Goal: Transaction & Acquisition: Purchase product/service

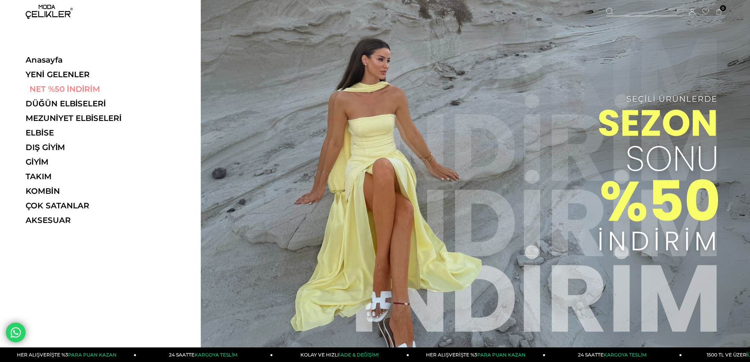
click at [66, 86] on link "NET %50 İNDİRİM" at bounding box center [80, 88] width 108 height 9
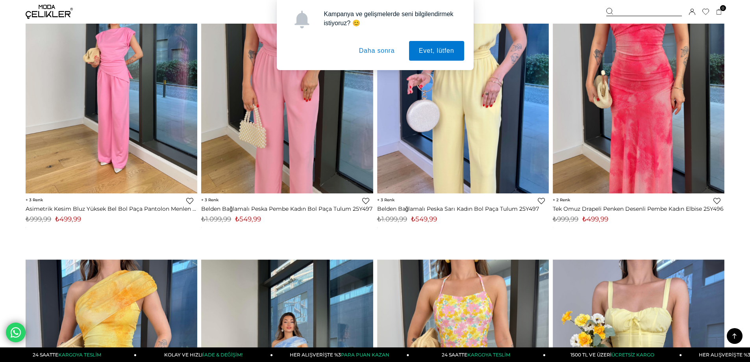
scroll to position [1772, 0]
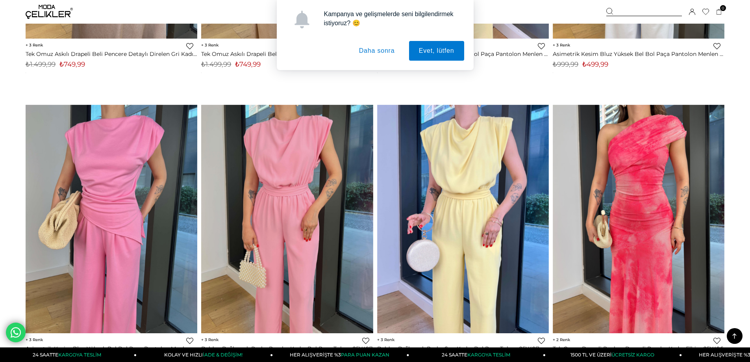
drag, startPoint x: 380, startPoint y: 52, endPoint x: 252, endPoint y: 49, distance: 128.0
click at [378, 52] on button "Daha sonra" at bounding box center [377, 51] width 56 height 20
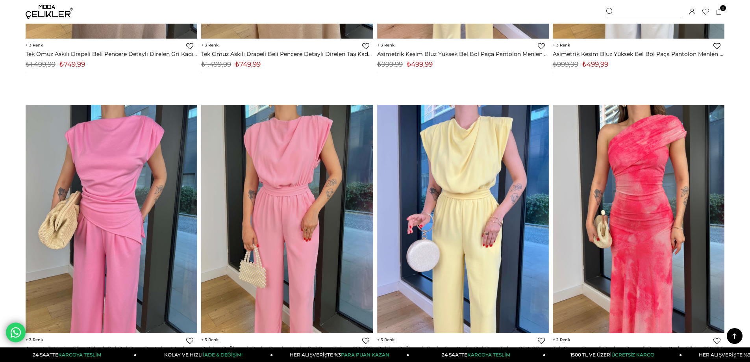
click at [51, 10] on img at bounding box center [49, 12] width 47 height 14
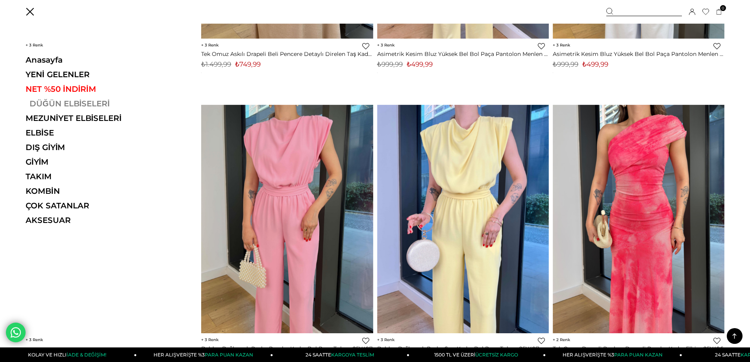
click at [63, 102] on link "DÜĞÜN ELBİSELERİ" at bounding box center [80, 103] width 108 height 9
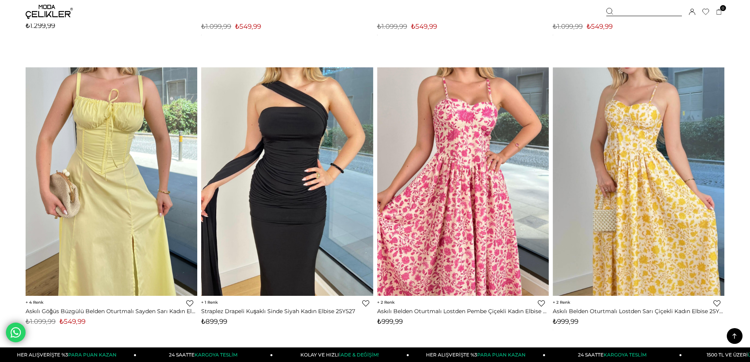
scroll to position [315, 0]
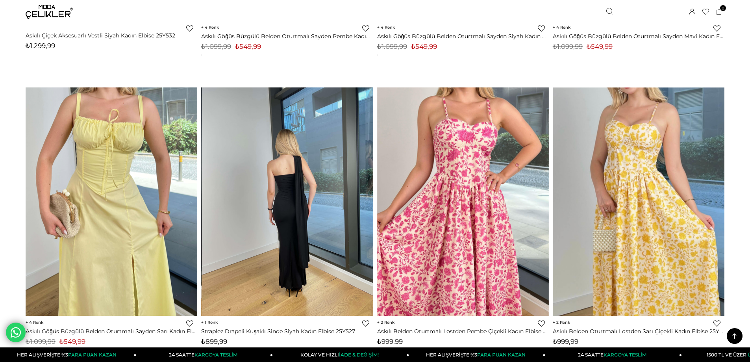
click at [322, 209] on div at bounding box center [115, 201] width 515 height 228
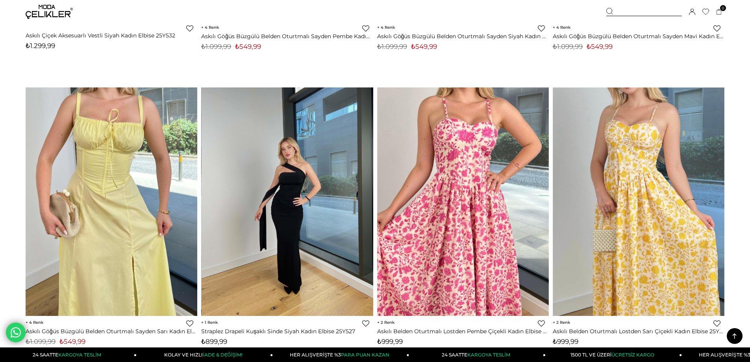
click at [305, 174] on img at bounding box center [288, 201] width 172 height 229
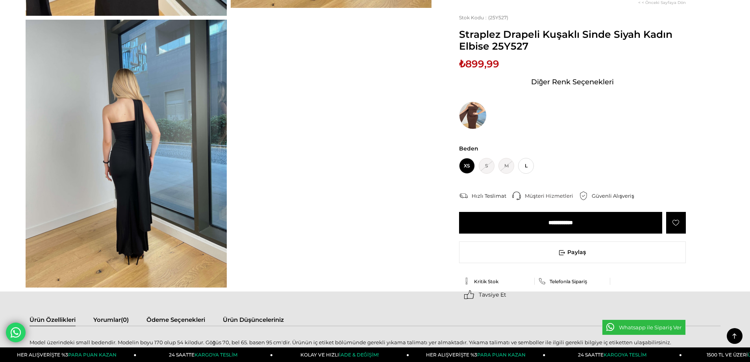
scroll to position [197, 0]
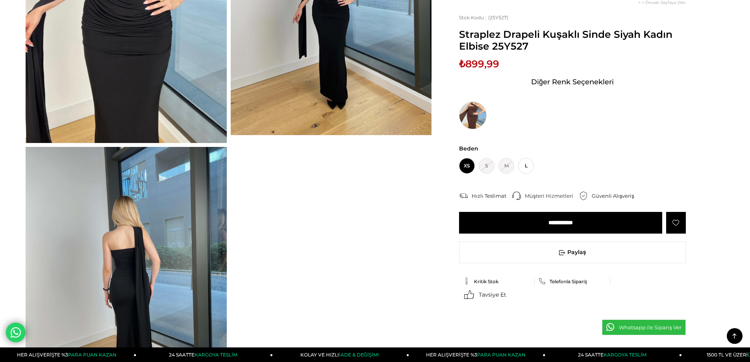
click at [481, 114] on img at bounding box center [473, 116] width 28 height 28
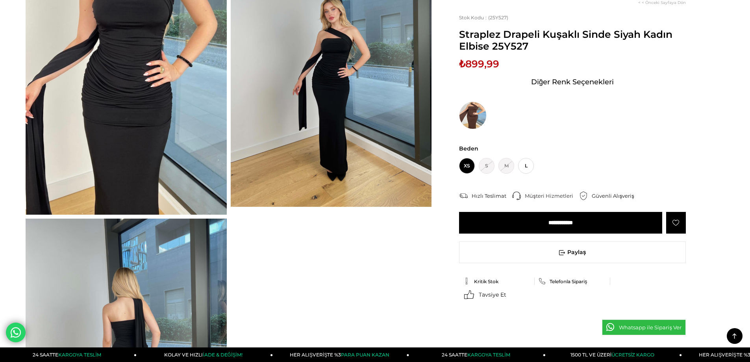
scroll to position [4, 0]
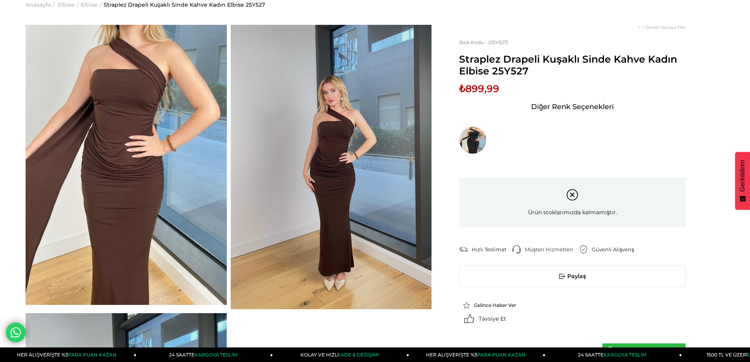
scroll to position [39, 0]
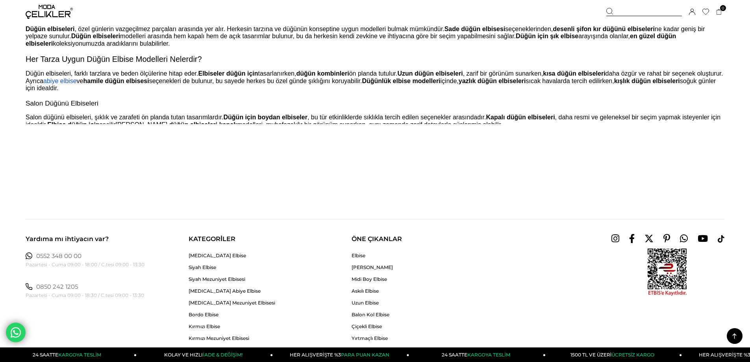
scroll to position [5876, 0]
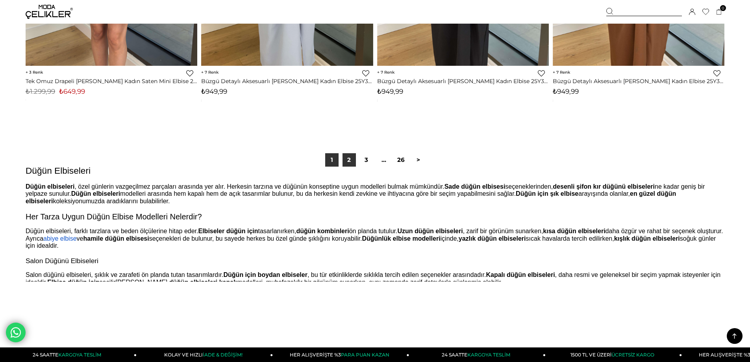
click at [350, 161] on link "2" at bounding box center [349, 159] width 13 height 13
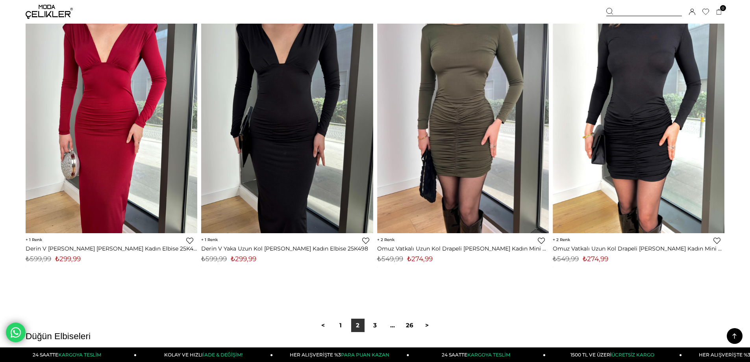
scroll to position [5828, 0]
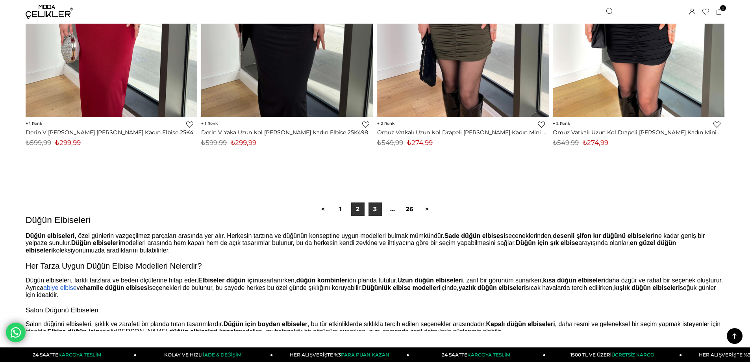
click at [374, 211] on link "3" at bounding box center [375, 208] width 13 height 13
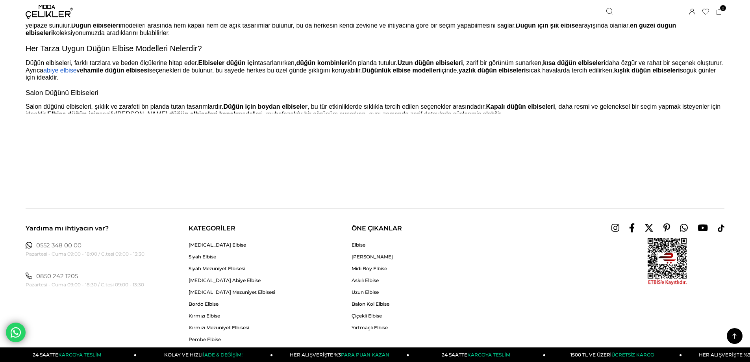
scroll to position [5777, 0]
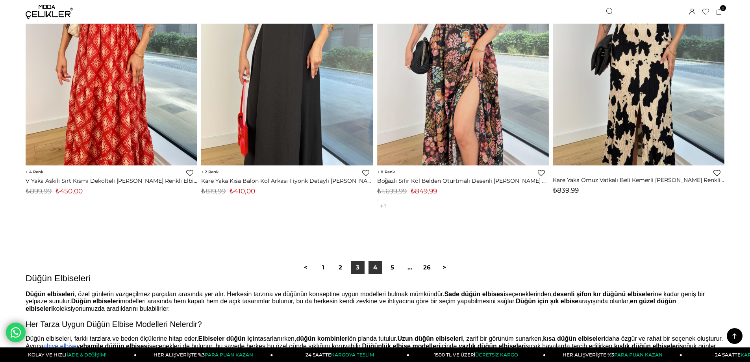
click at [376, 270] on link "4" at bounding box center [375, 267] width 13 height 13
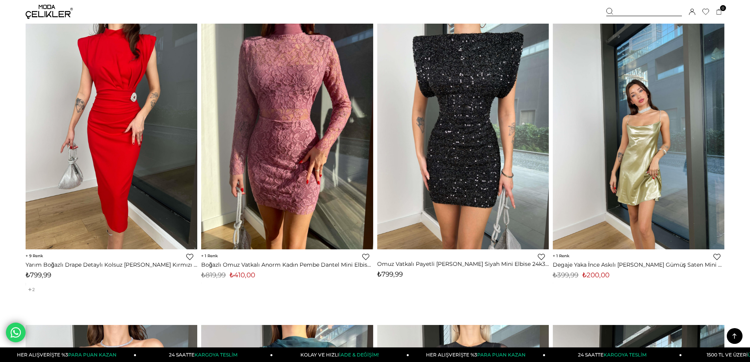
scroll to position [3935, 0]
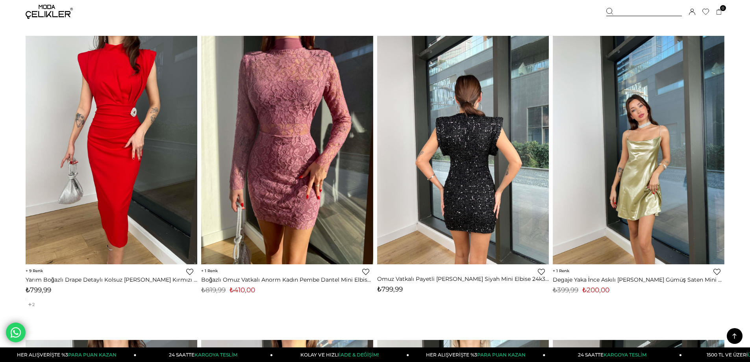
click at [519, 150] on img at bounding box center [463, 149] width 172 height 229
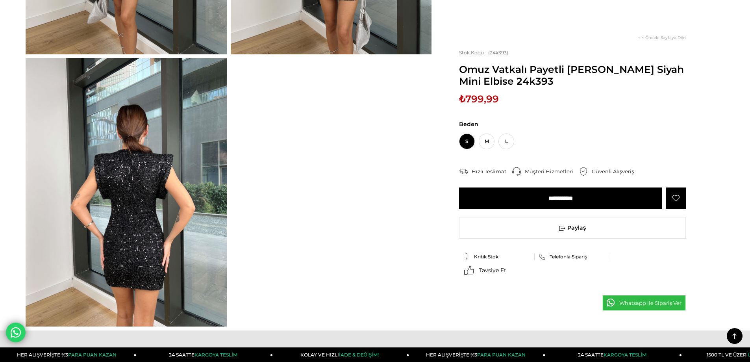
scroll to position [669, 0]
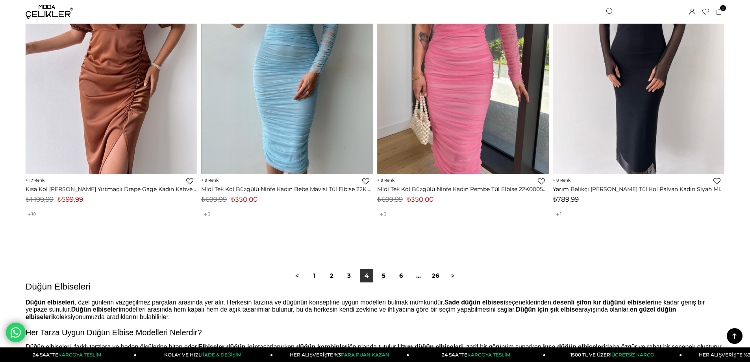
scroll to position [5816, 0]
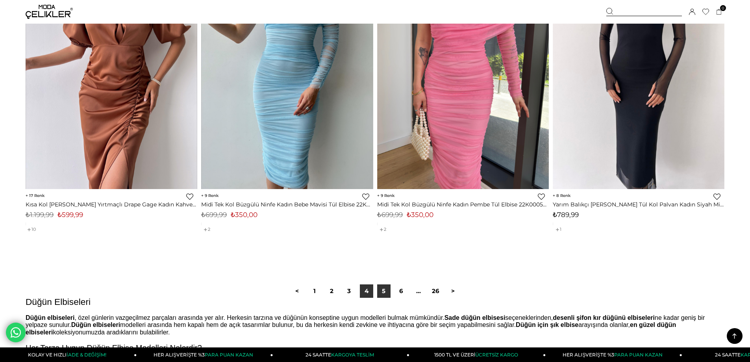
click at [382, 290] on link "5" at bounding box center [383, 290] width 13 height 13
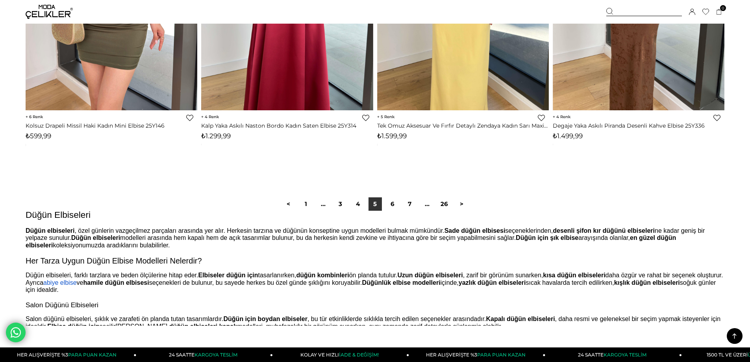
scroll to position [5847, 0]
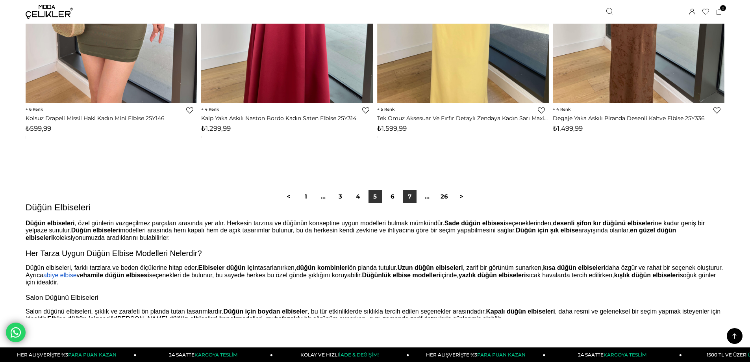
click at [410, 198] on link "7" at bounding box center [409, 196] width 13 height 13
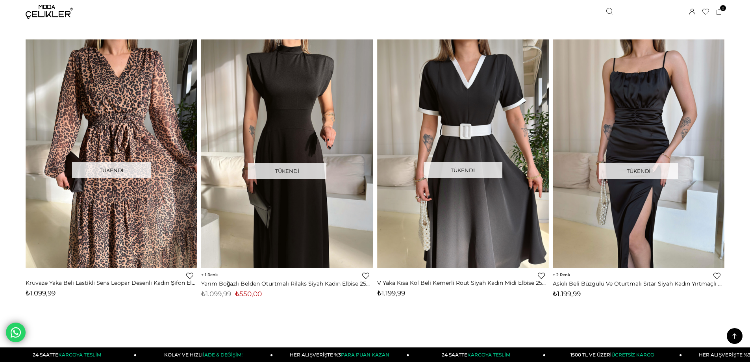
scroll to position [664, 0]
